Goal: Task Accomplishment & Management: Use online tool/utility

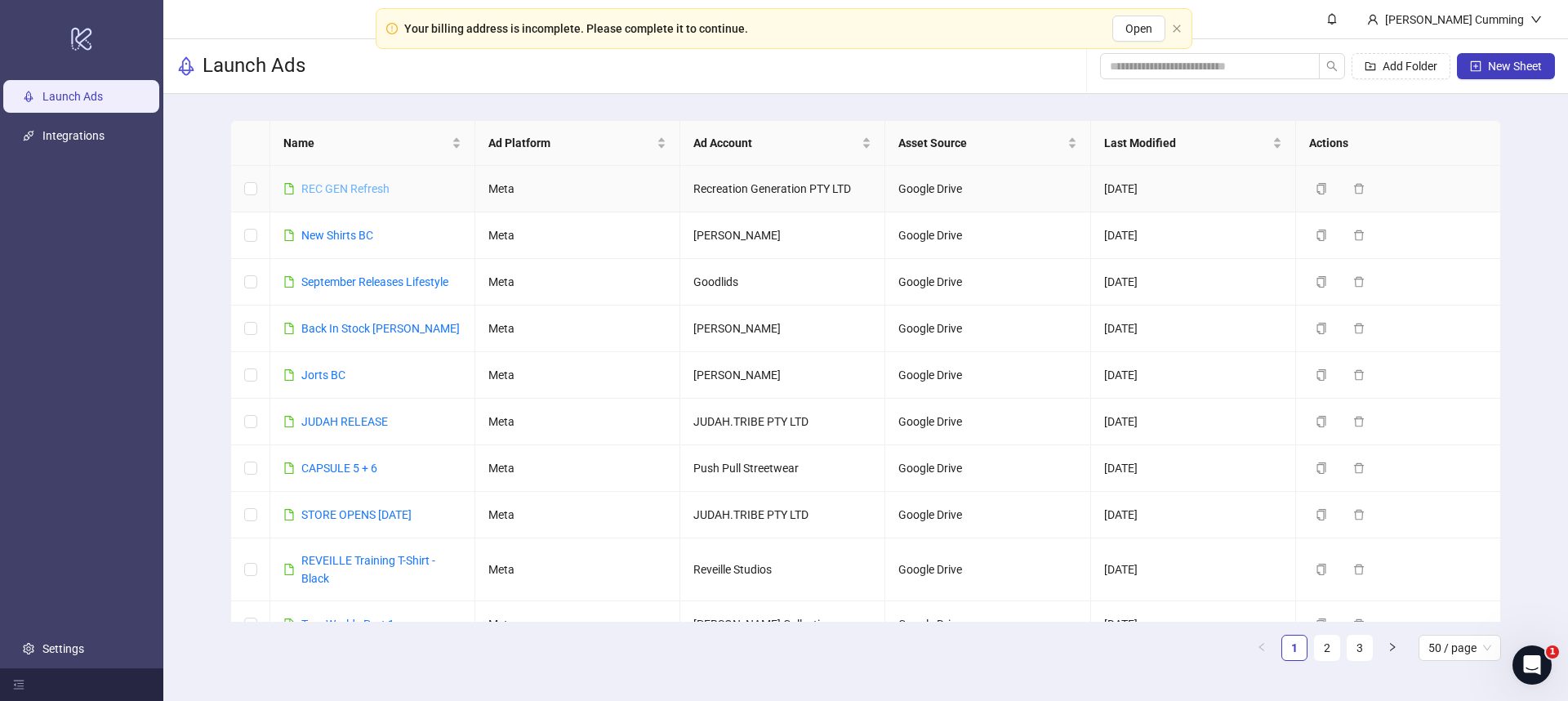
click at [359, 187] on link "REC GEN Refresh" at bounding box center [345, 189] width 88 height 13
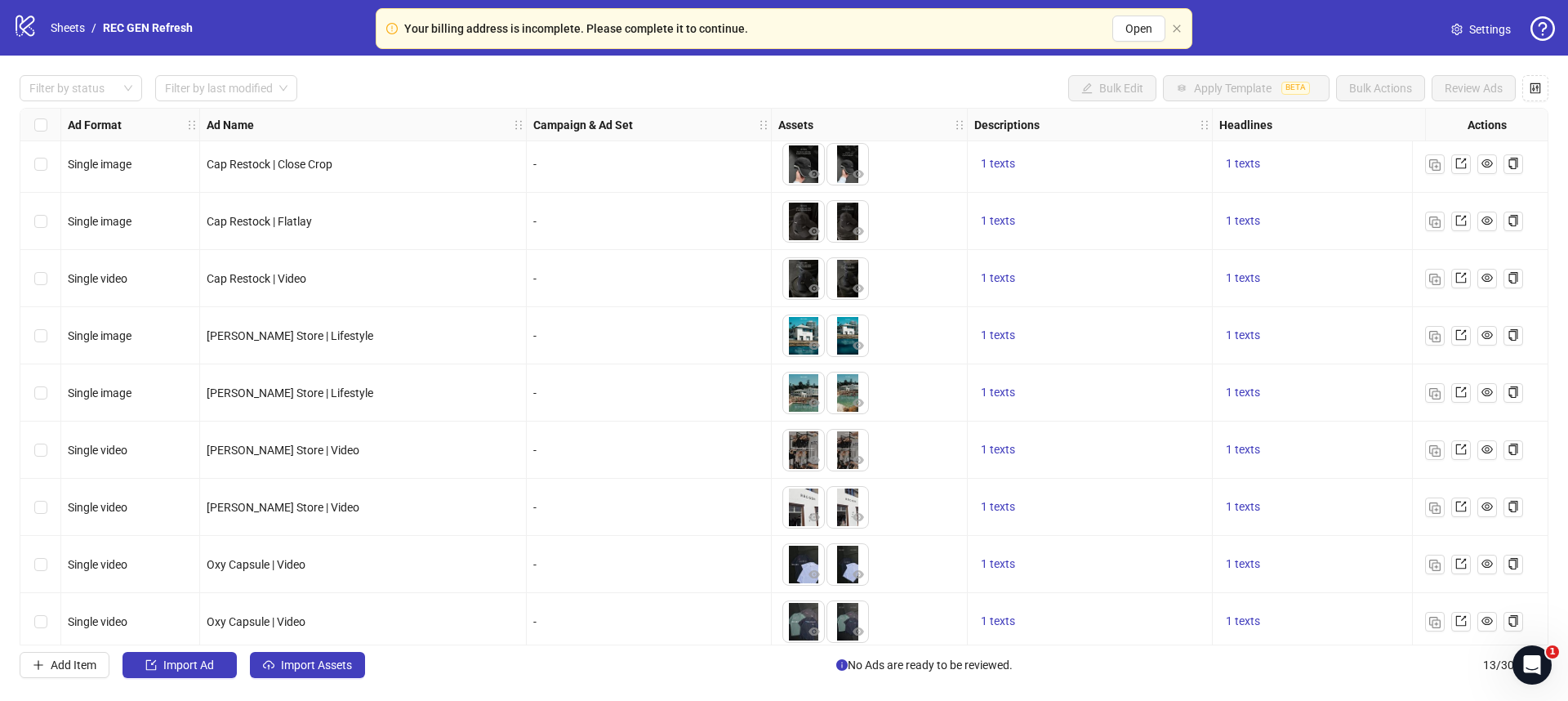
scroll to position [113, 0]
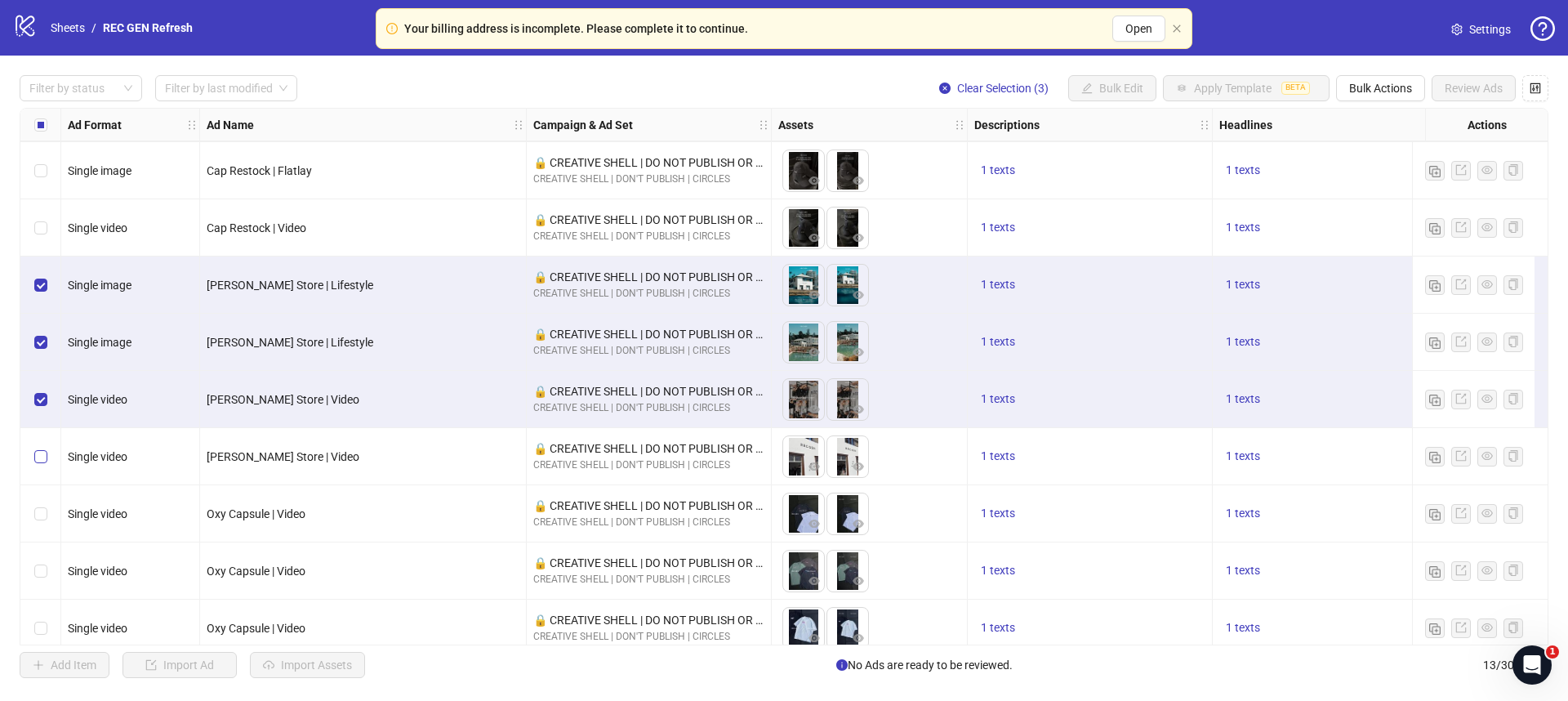
click at [41, 448] on label "Select row 8" at bounding box center [40, 457] width 13 height 18
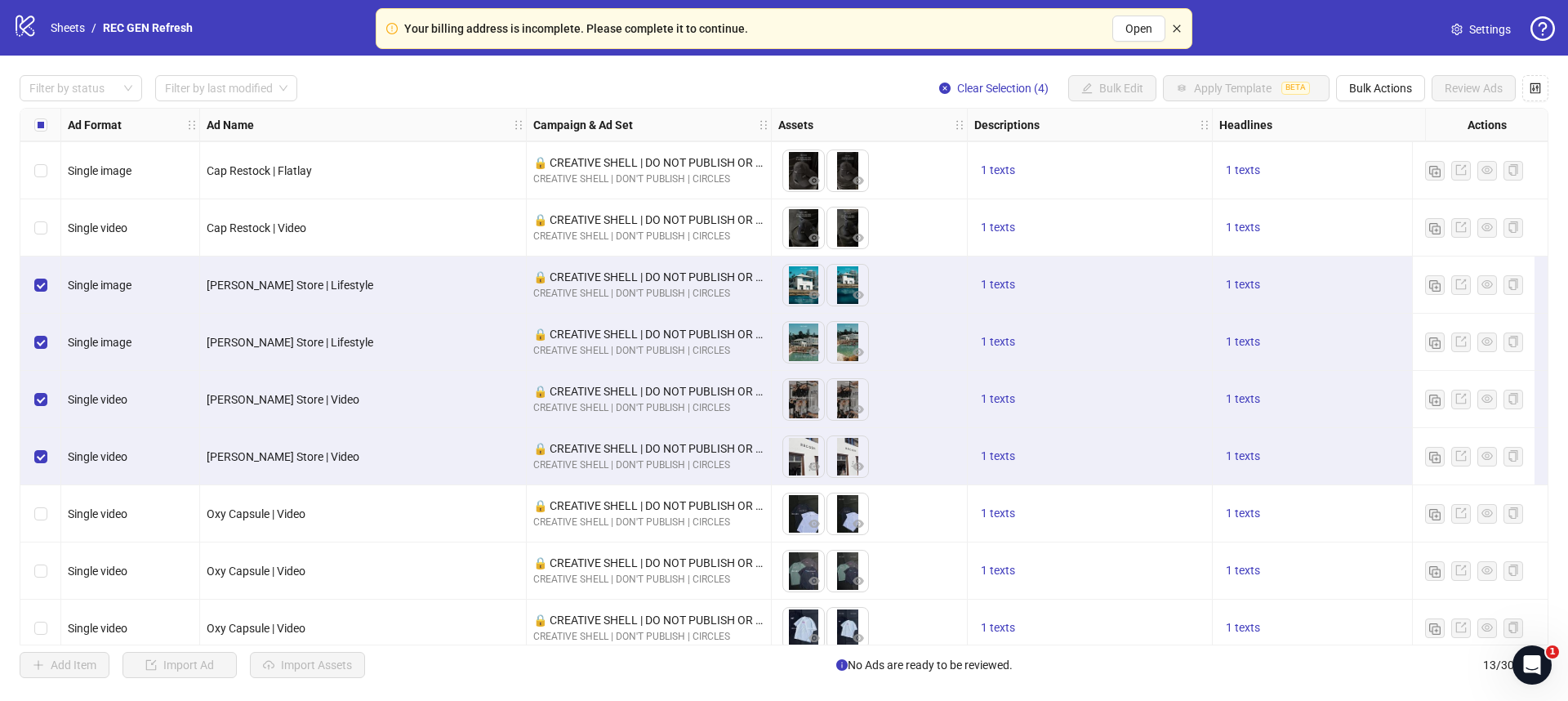
click at [1180, 25] on icon "close" at bounding box center [1177, 28] width 7 height 7
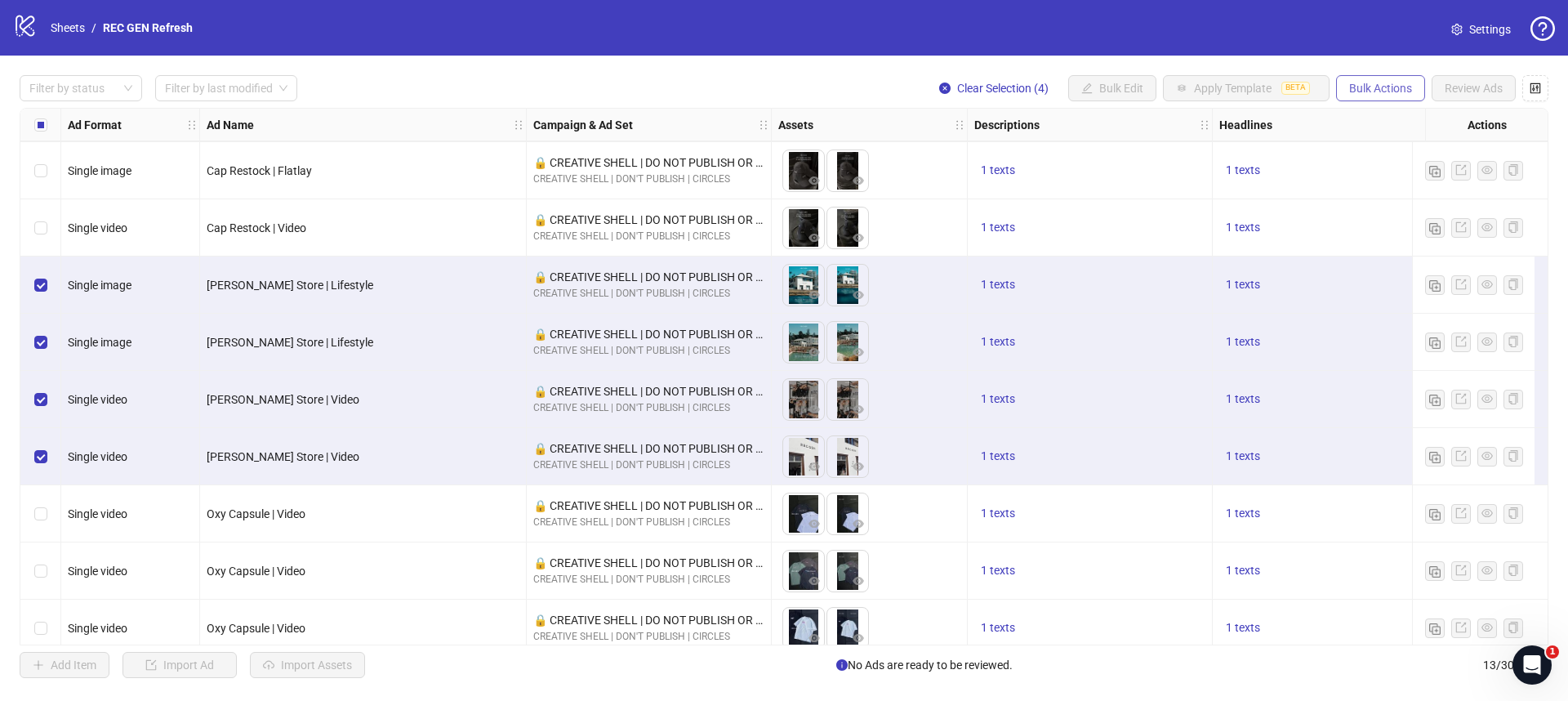
click at [1381, 84] on span "Bulk Actions" at bounding box center [1381, 88] width 63 height 13
click at [1366, 151] on span "Duplicate" at bounding box center [1403, 147] width 111 height 18
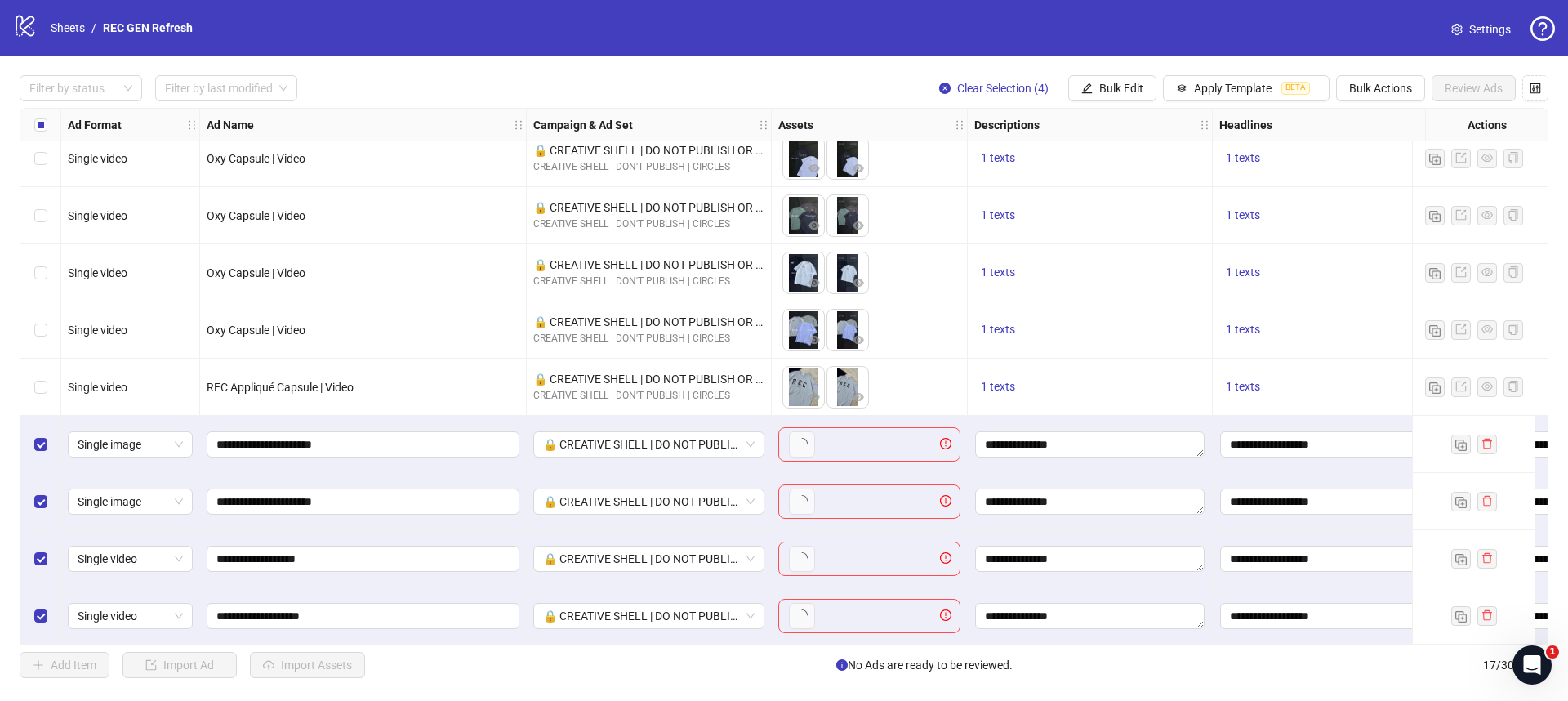
scroll to position [475, 0]
click at [1392, 84] on span "Bulk Actions" at bounding box center [1381, 88] width 63 height 13
click at [1385, 123] on span "Delete" at bounding box center [1403, 121] width 111 height 18
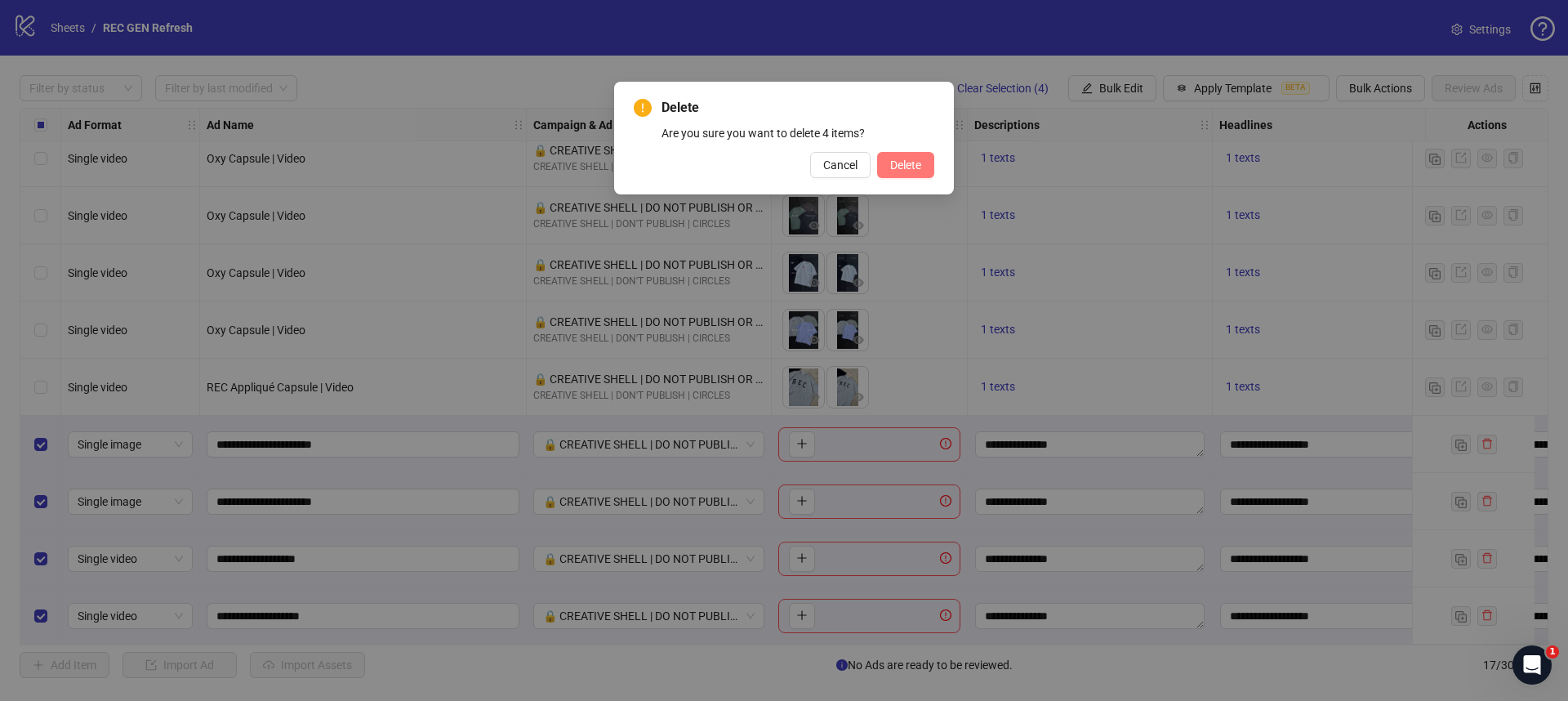
click at [890, 160] on span "Delete" at bounding box center [905, 164] width 31 height 13
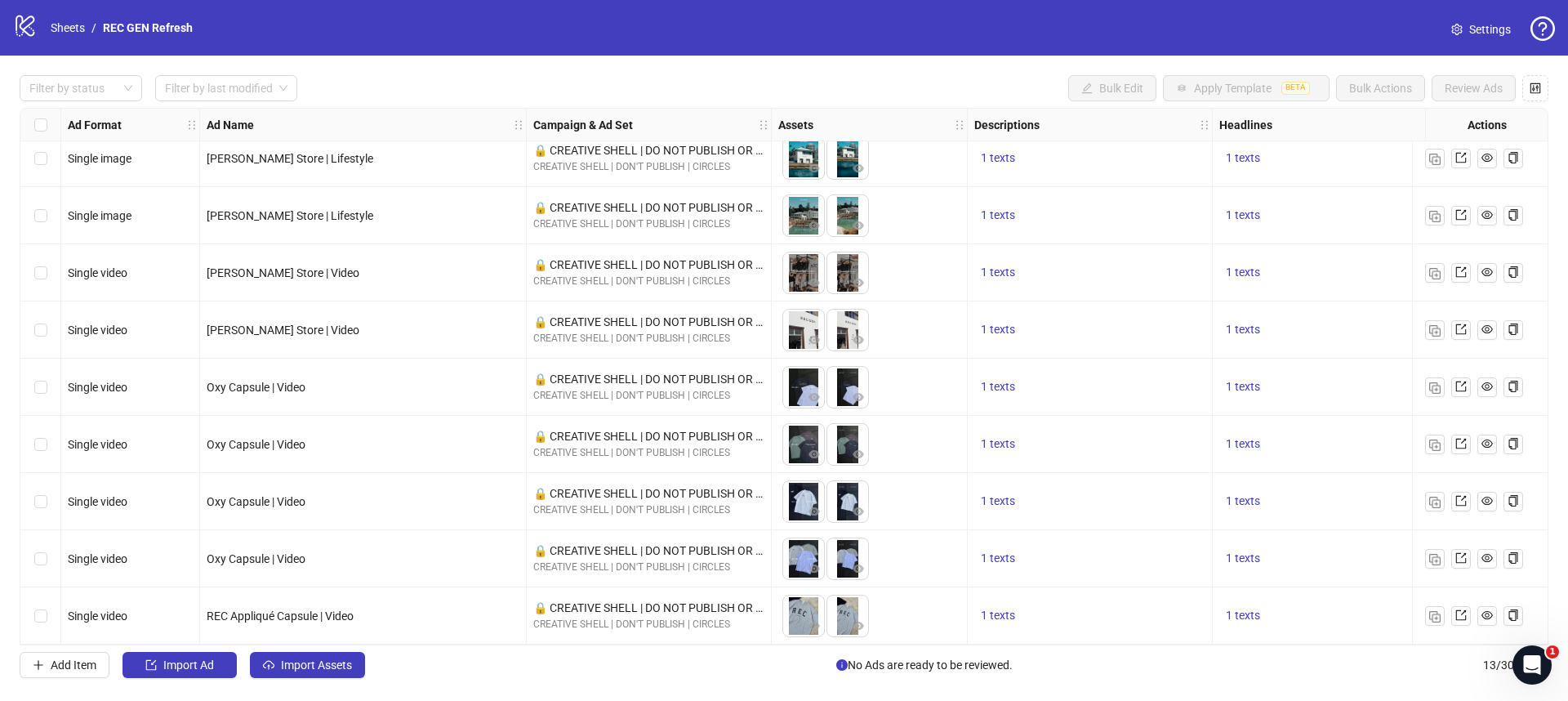
scroll to position [0, 0]
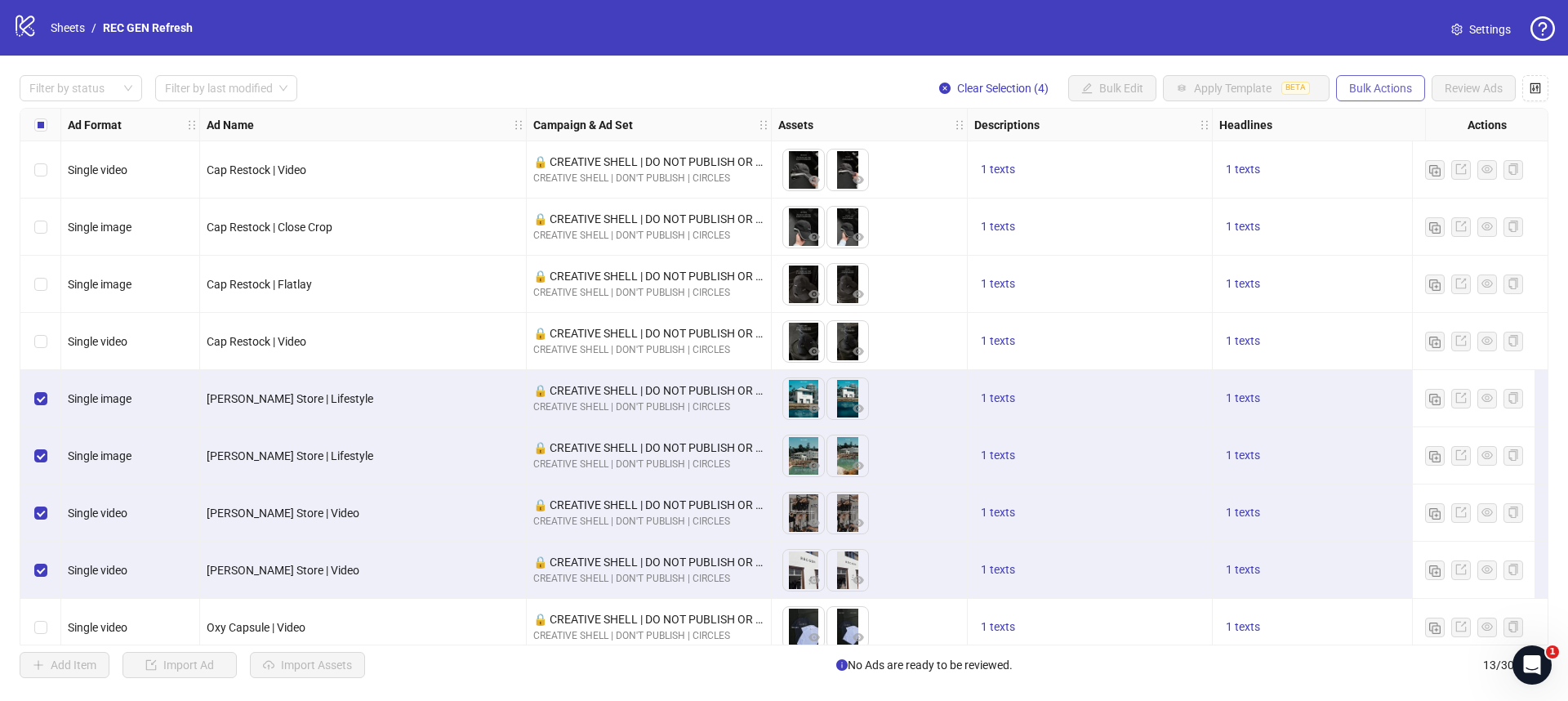
click at [1355, 88] on span "Bulk Actions" at bounding box center [1381, 88] width 63 height 13
click at [1393, 174] on span "Duplicate with assets" at bounding box center [1403, 174] width 111 height 18
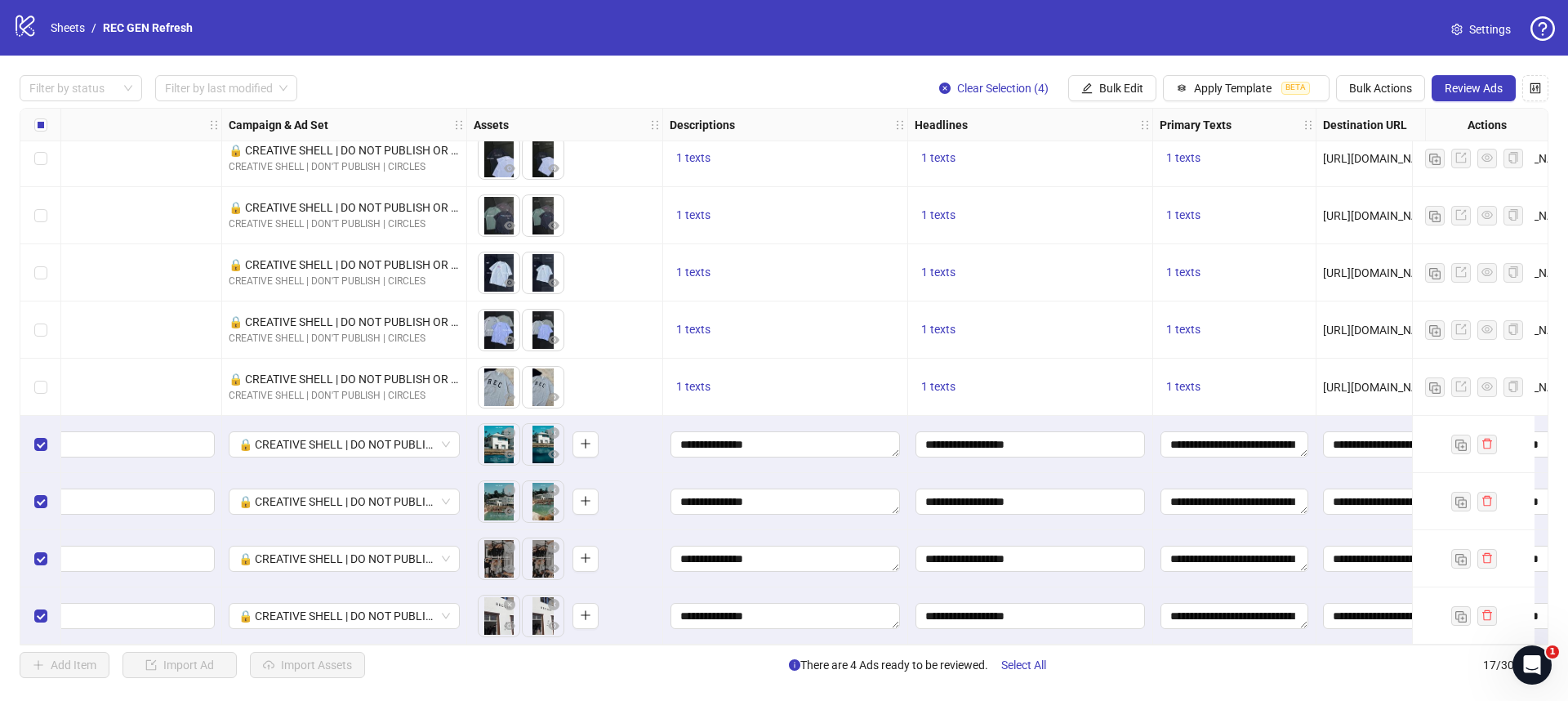
scroll to position [475, 0]
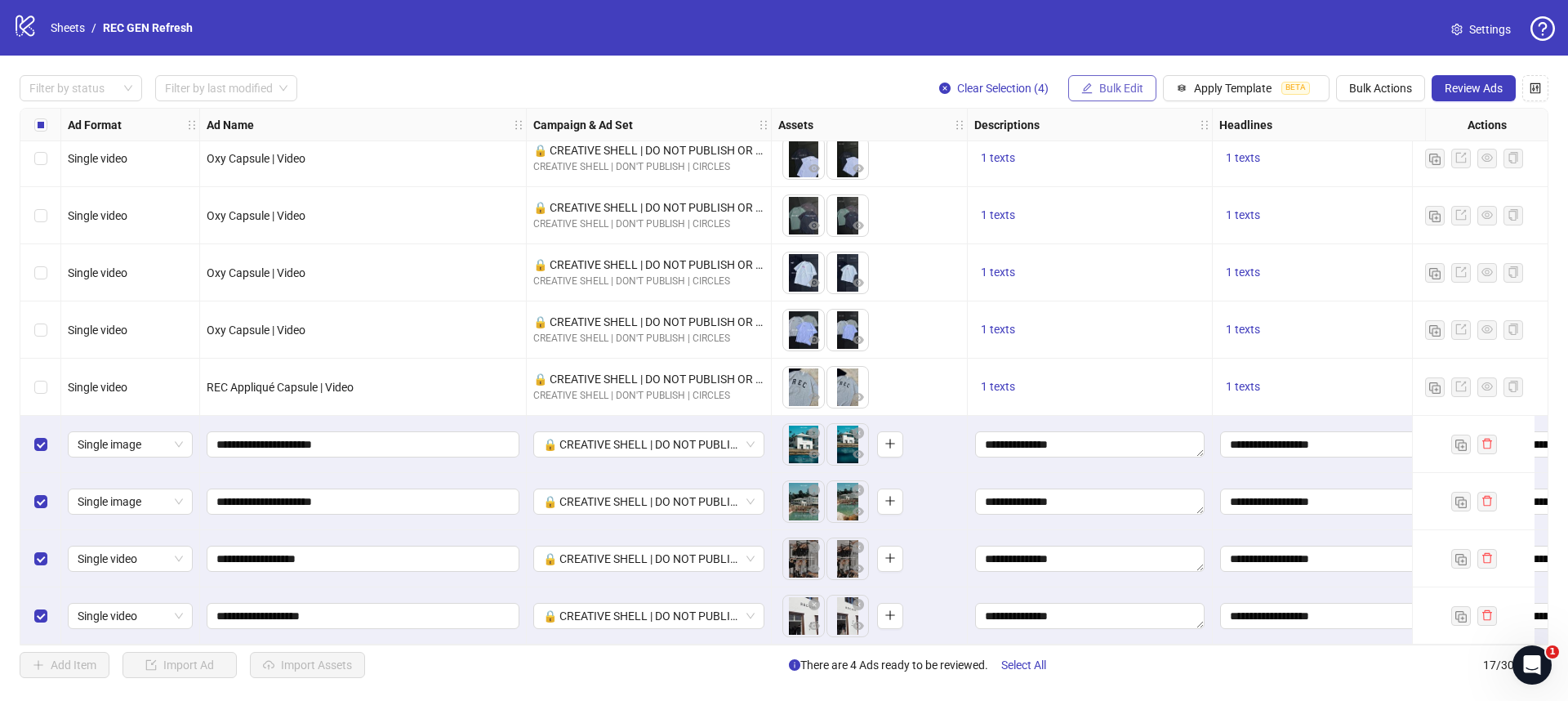
click at [1091, 97] on button "Bulk Edit" at bounding box center [1112, 88] width 88 height 26
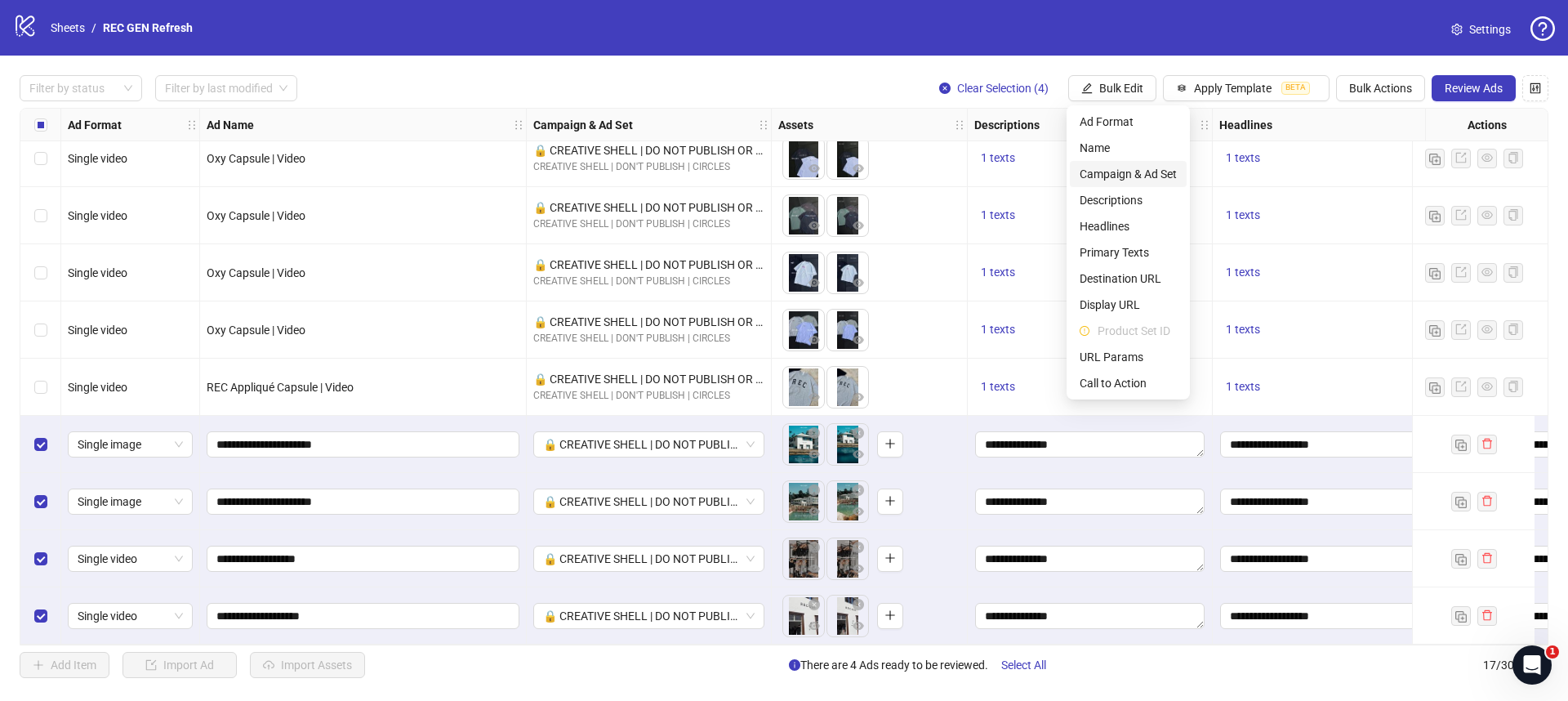
click at [1115, 174] on span "Campaign & Ad Set" at bounding box center [1128, 174] width 97 height 18
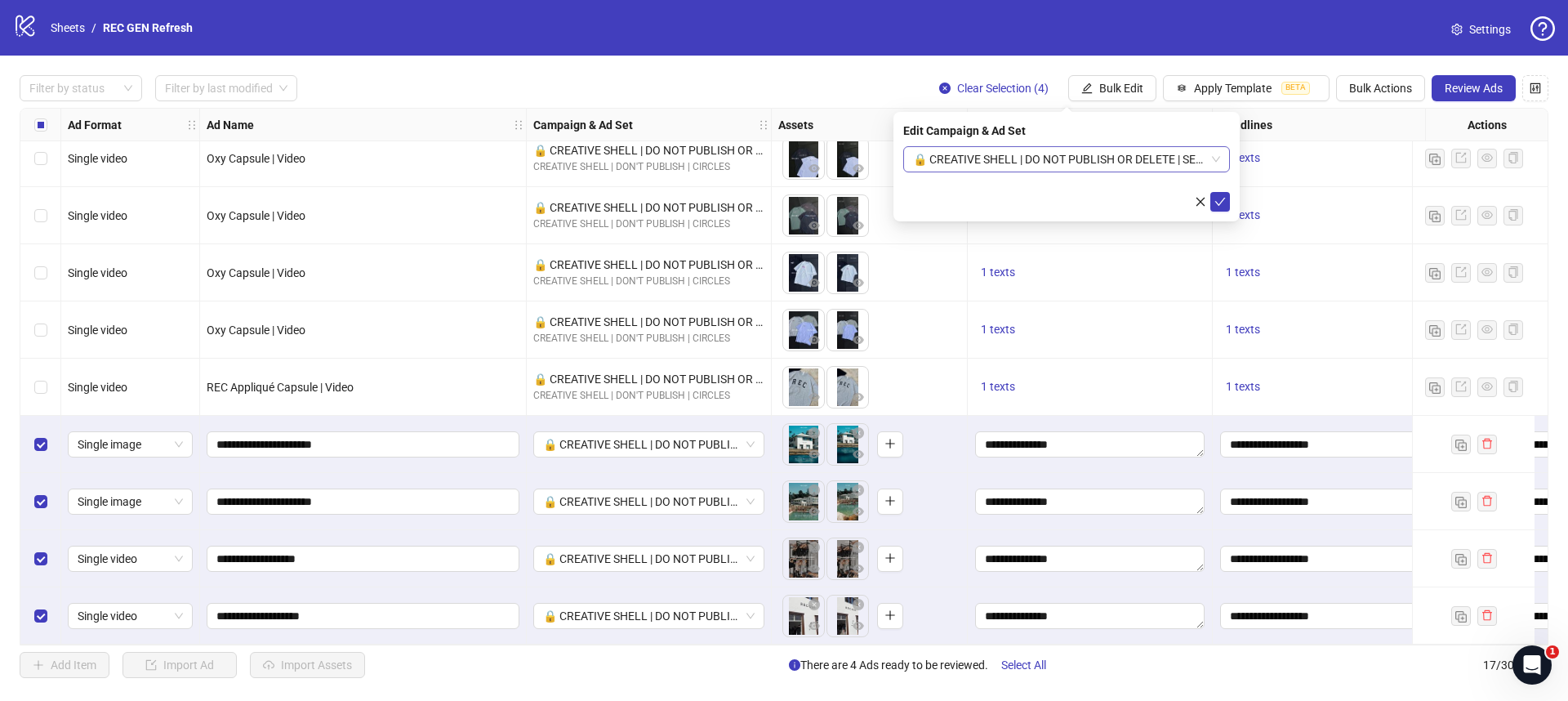
click at [1048, 165] on span "🔒 CREATIVE SHELL | DO NOT PUBLISH OR DELETE | SEPT REFRESH" at bounding box center [1067, 159] width 307 height 24
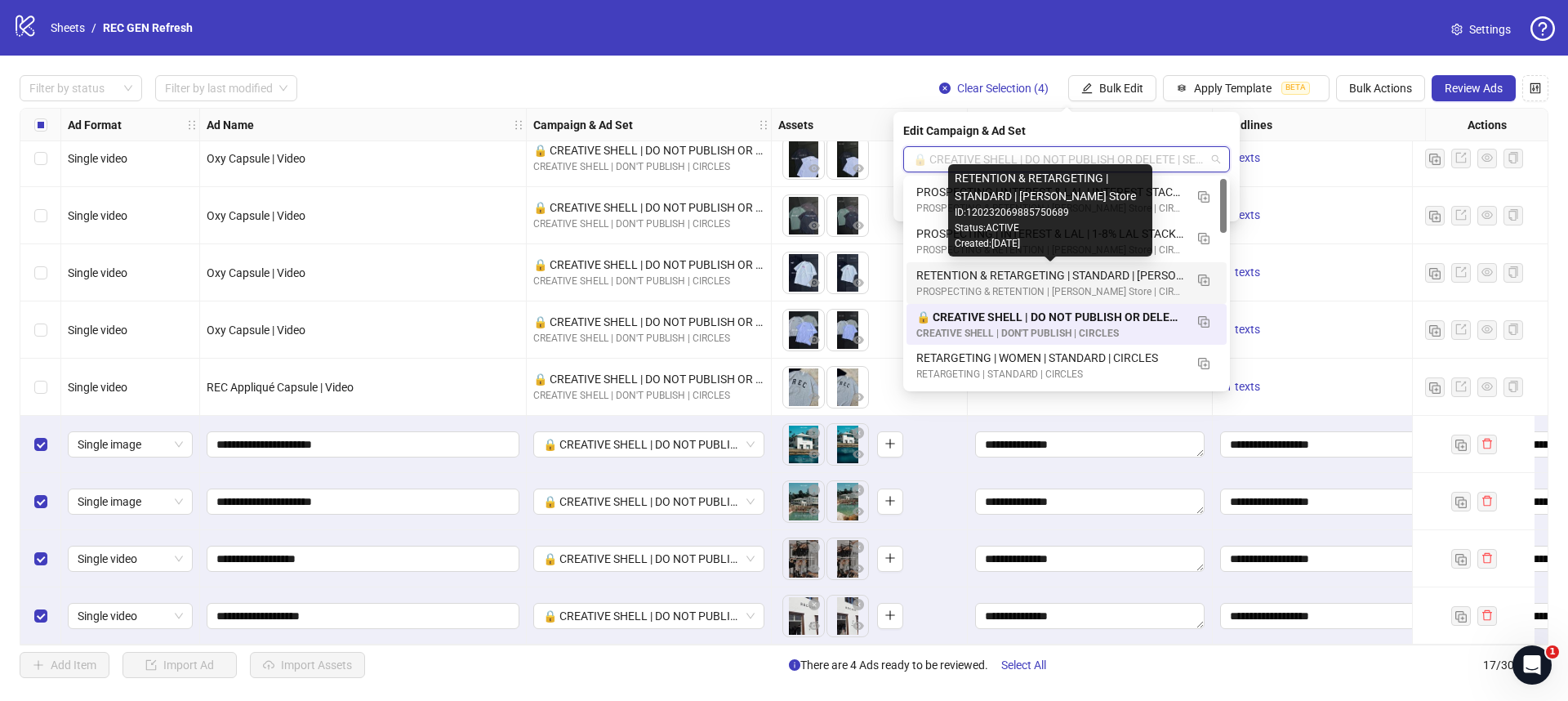
click at [1029, 270] on div "RETENTION & RETARGETING | STANDARD | [PERSON_NAME] Store" at bounding box center [1050, 275] width 268 height 18
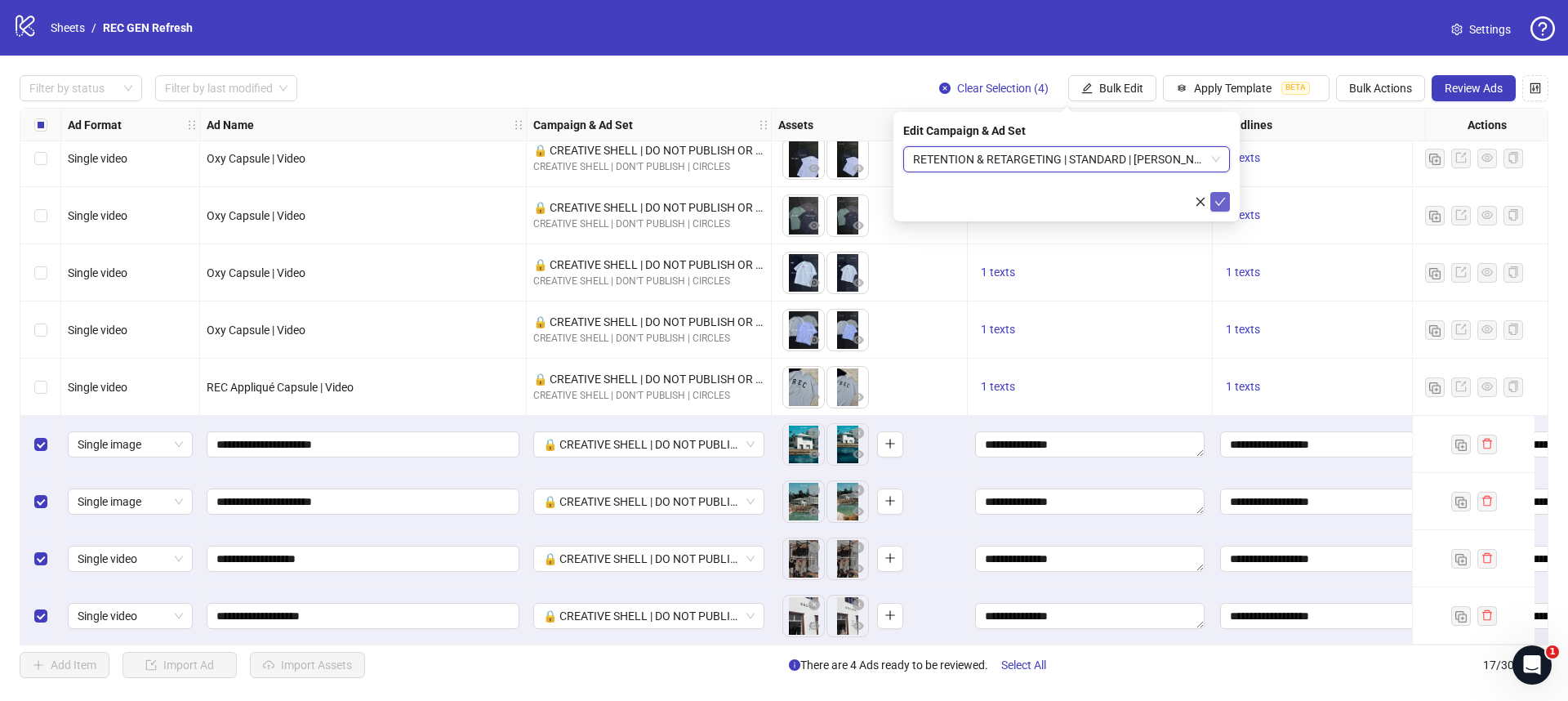
click at [1223, 200] on icon "check" at bounding box center [1221, 201] width 11 height 8
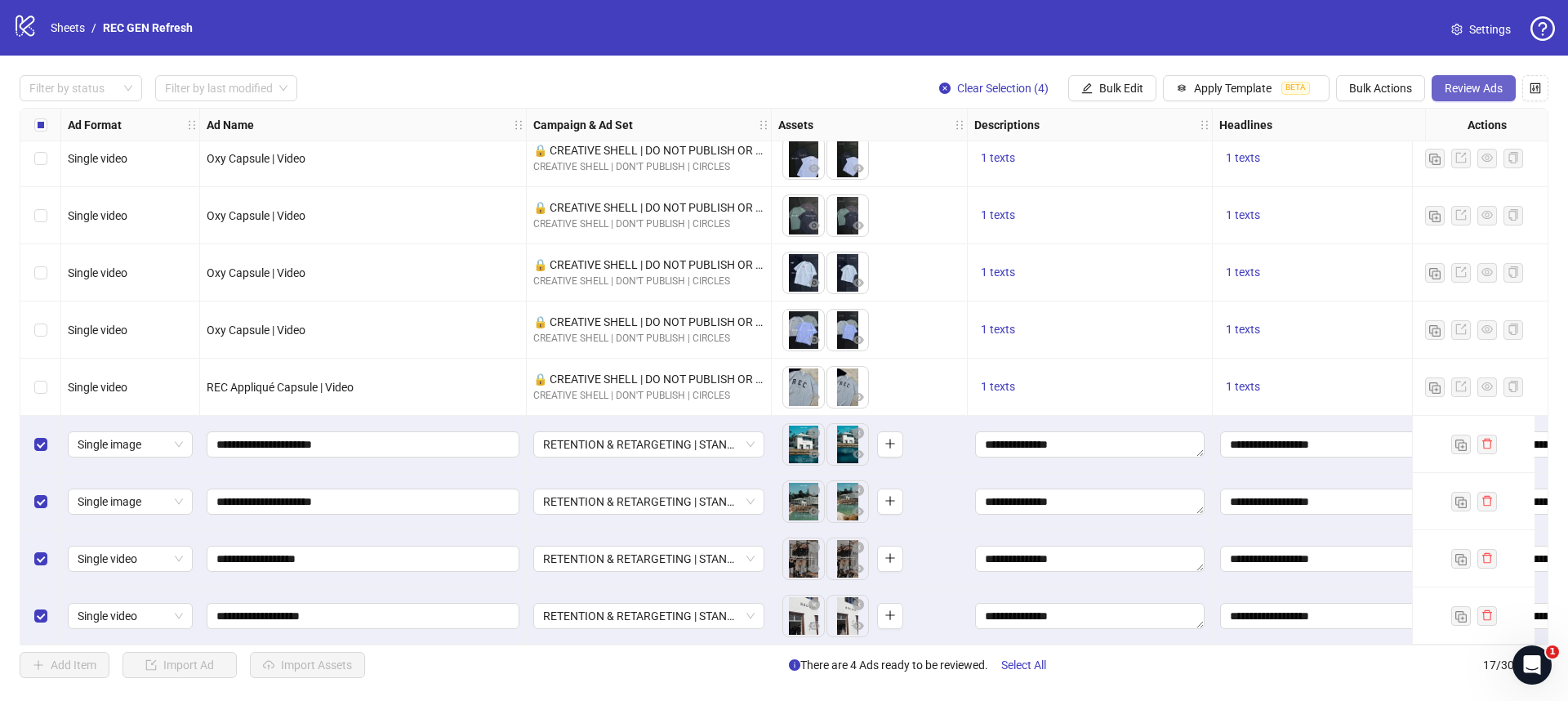
click at [1485, 84] on span "Review Ads" at bounding box center [1474, 88] width 58 height 13
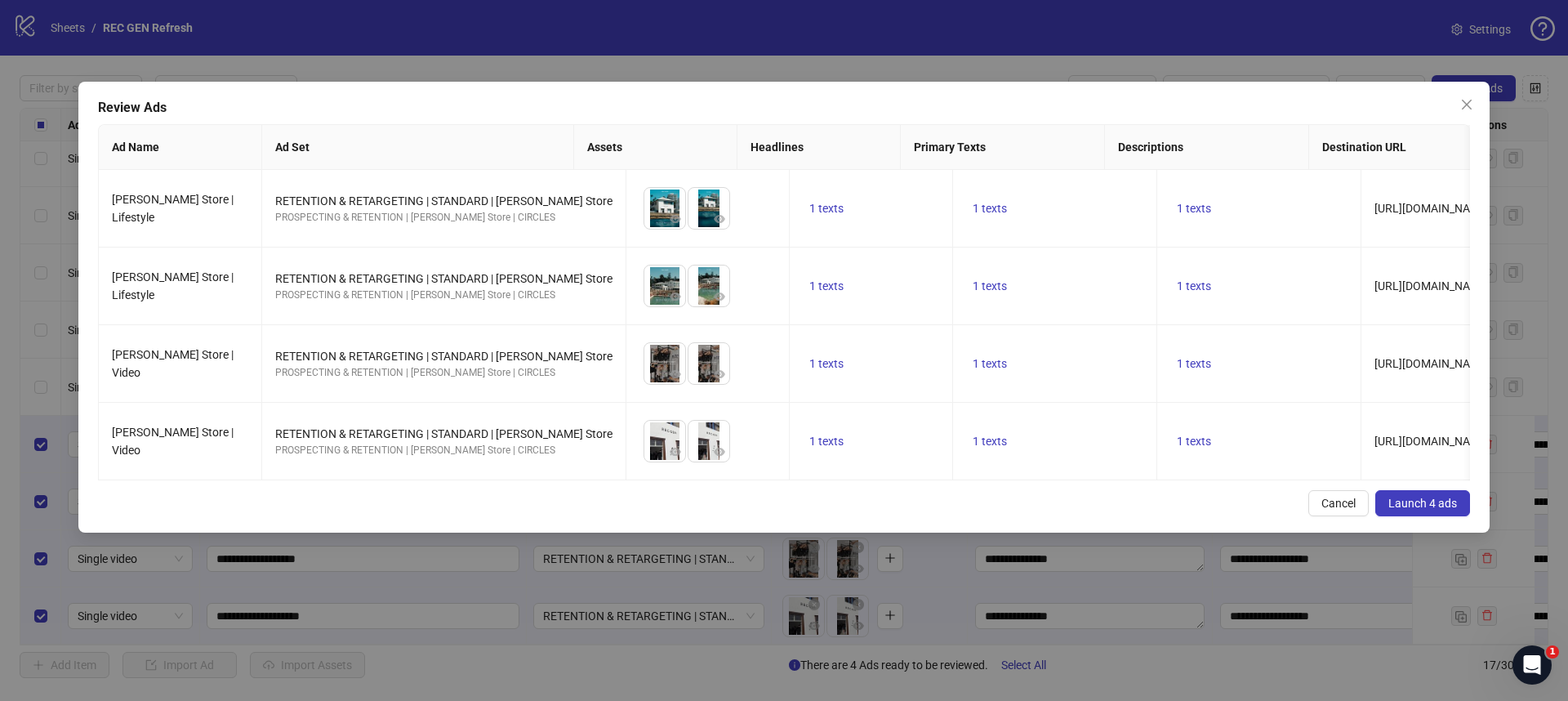
click at [1411, 501] on span "Launch 4 ads" at bounding box center [1423, 502] width 68 height 13
